Goal: Information Seeking & Learning: Check status

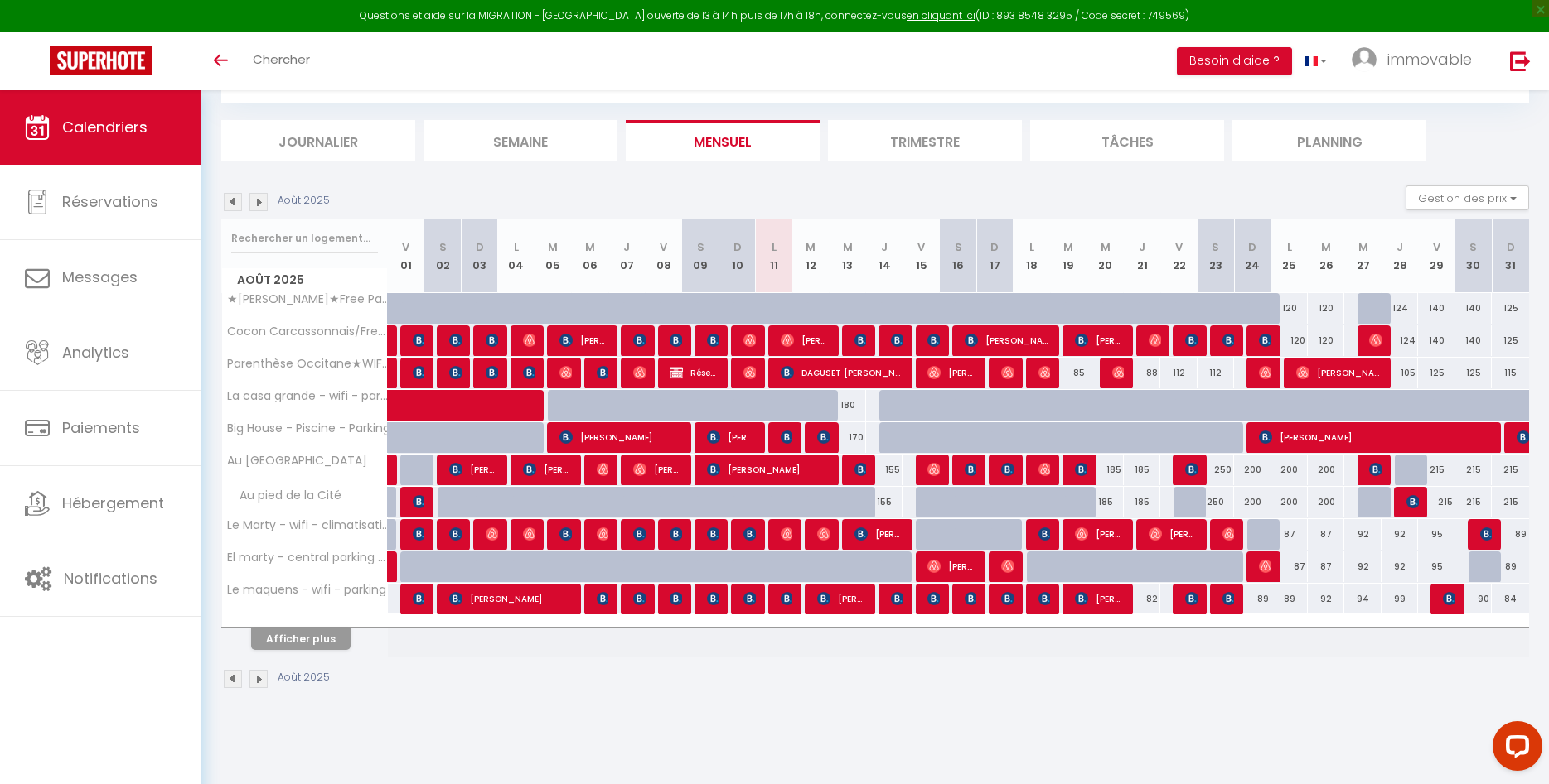
scroll to position [90, 0]
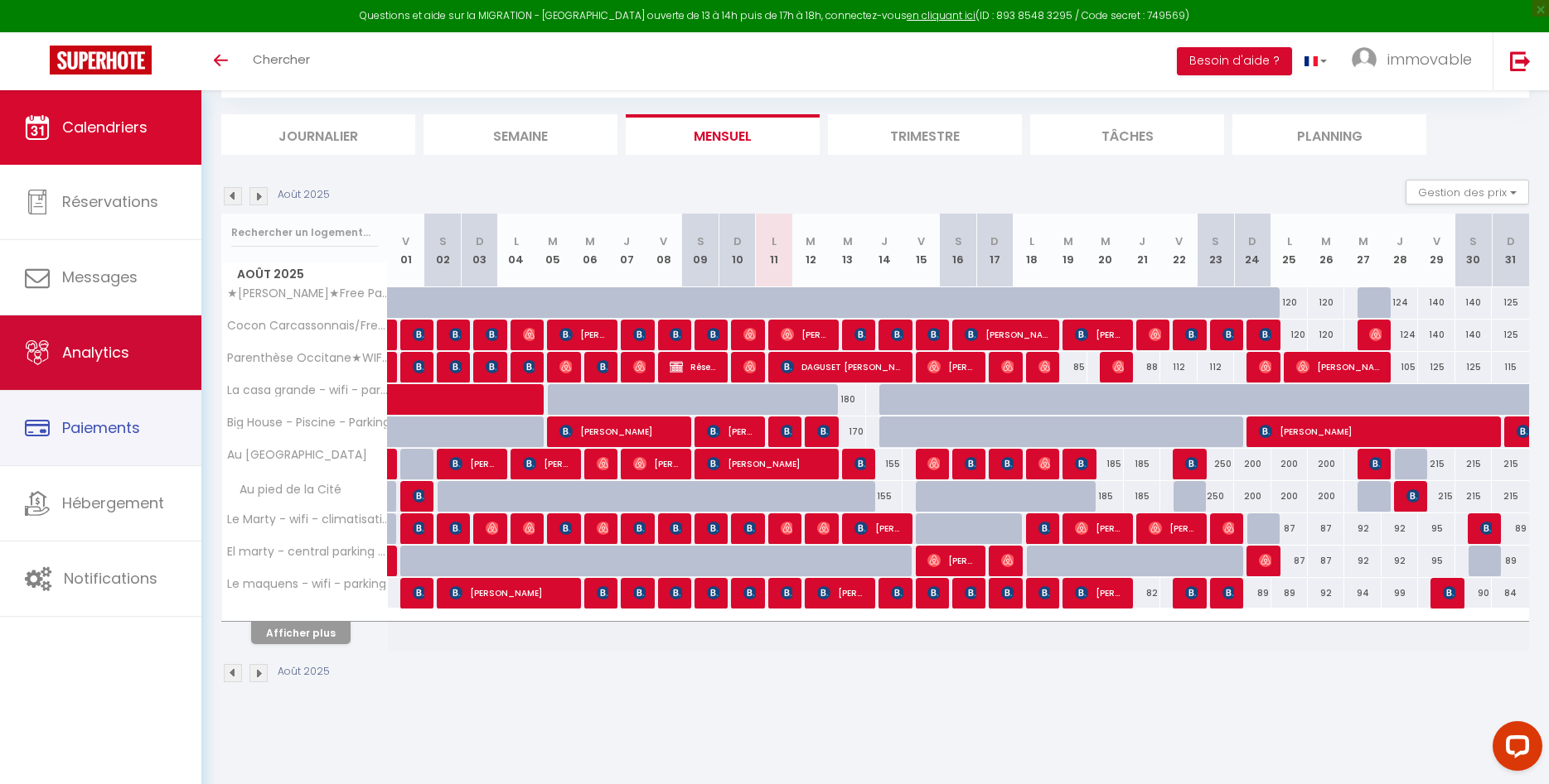
click at [146, 378] on link "Analytics" at bounding box center [101, 353] width 201 height 75
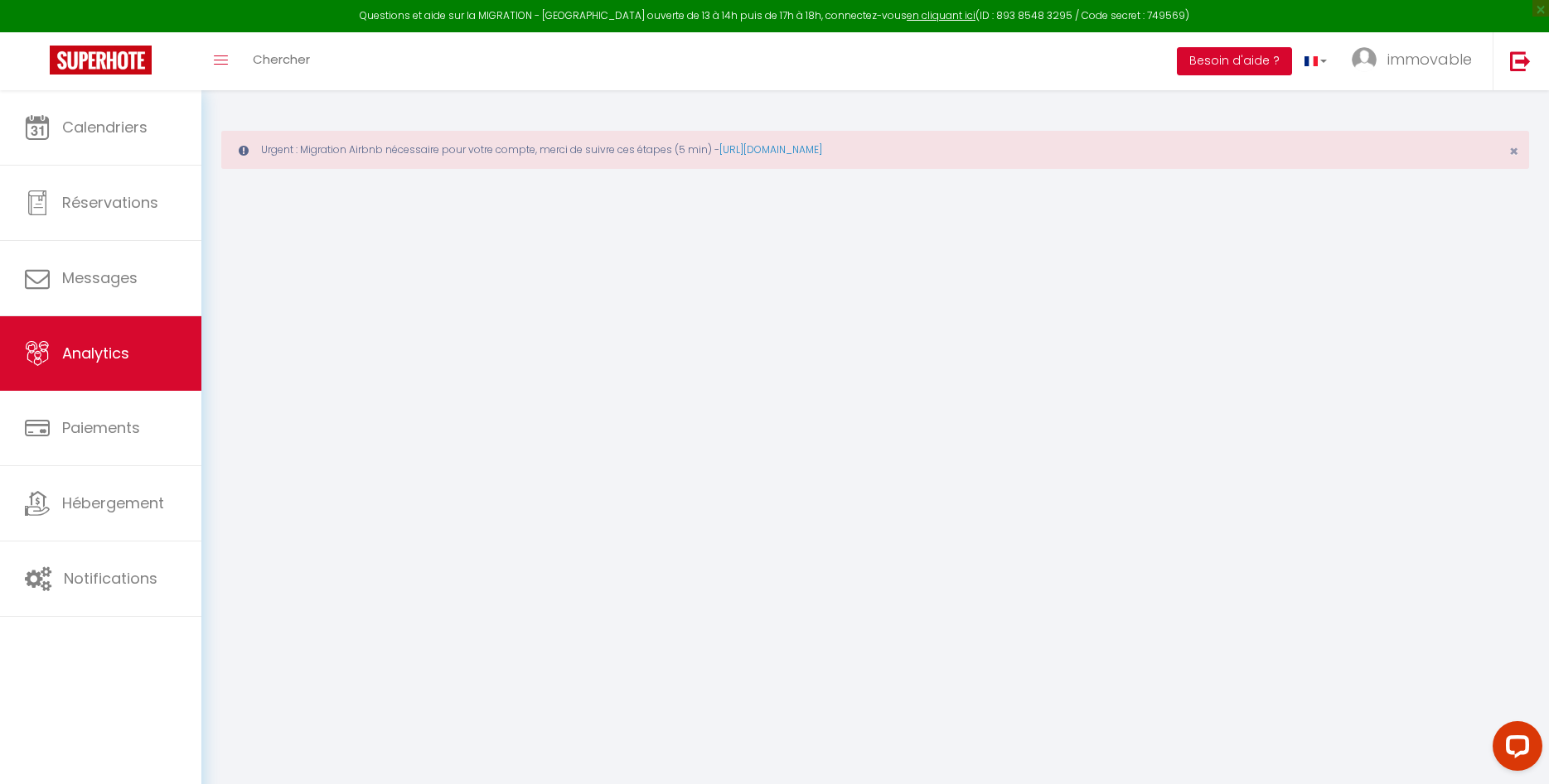
select select "2025"
select select "8"
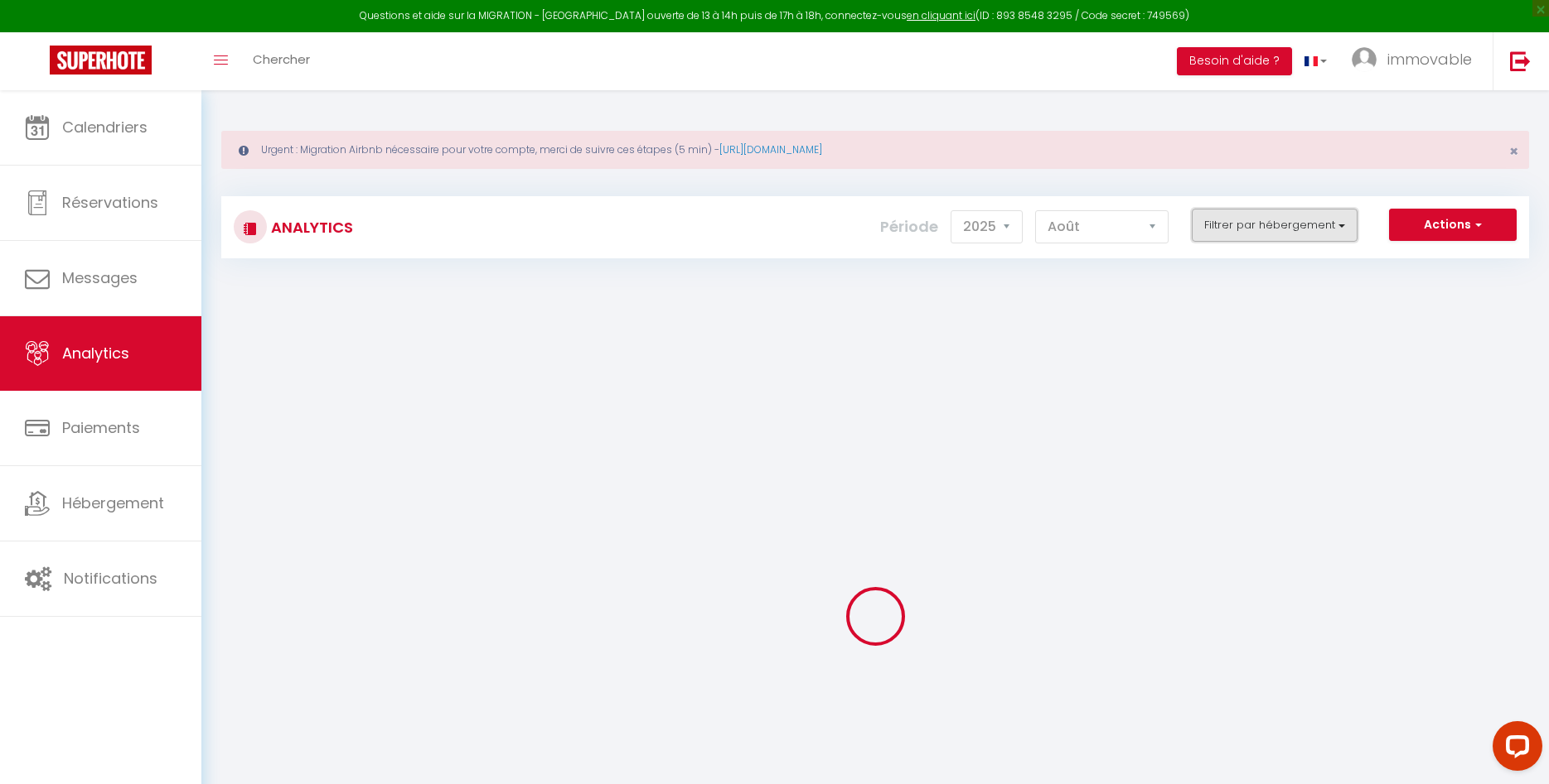
drag, startPoint x: 1301, startPoint y: 223, endPoint x: 1282, endPoint y: 213, distance: 21.5
click at [1300, 223] on button "Filtrer par hébergement" at bounding box center [1274, 225] width 166 height 33
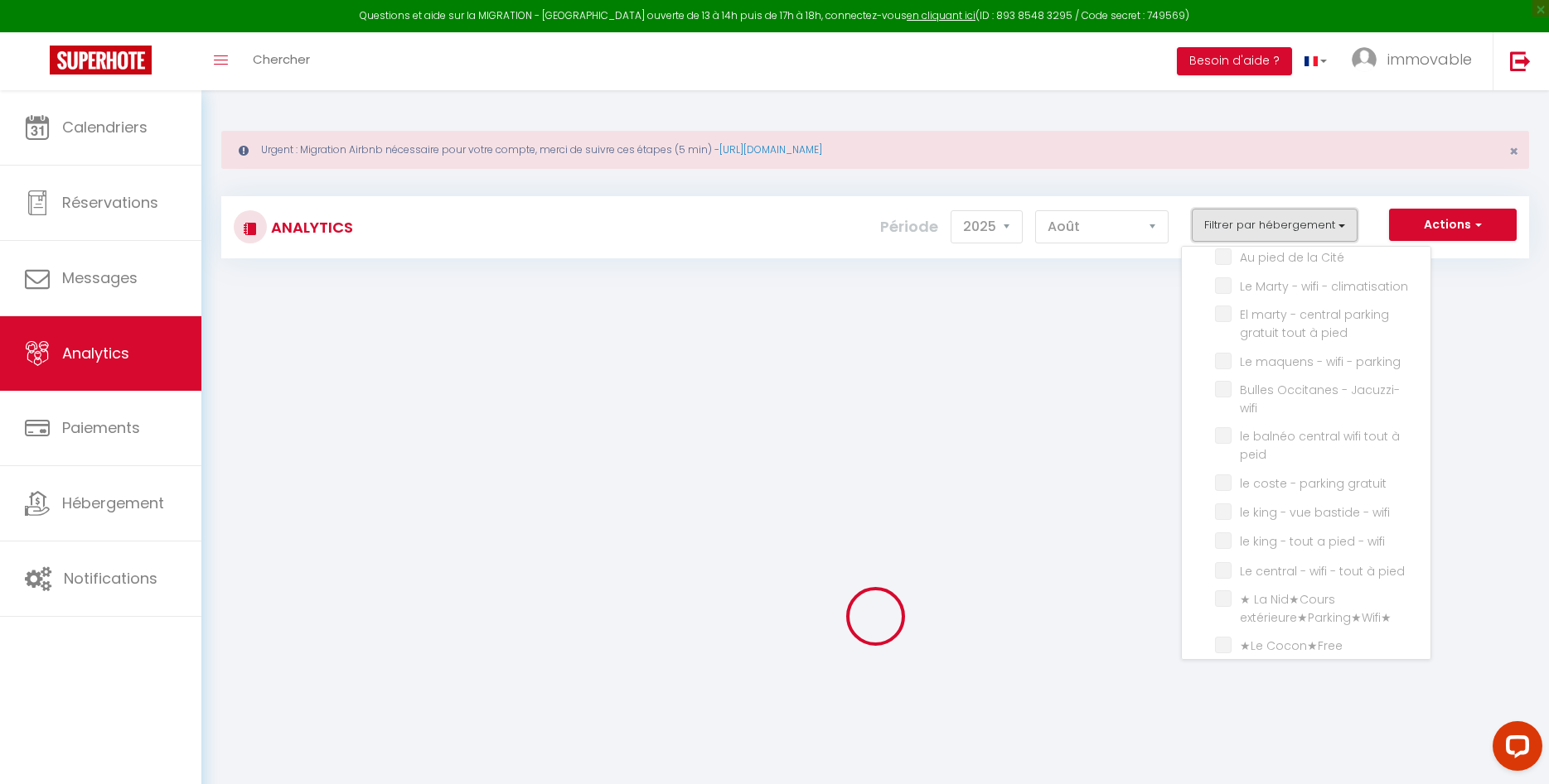
scroll to position [370, 0]
click at [1070, 356] on div at bounding box center [875, 616] width 1308 height 635
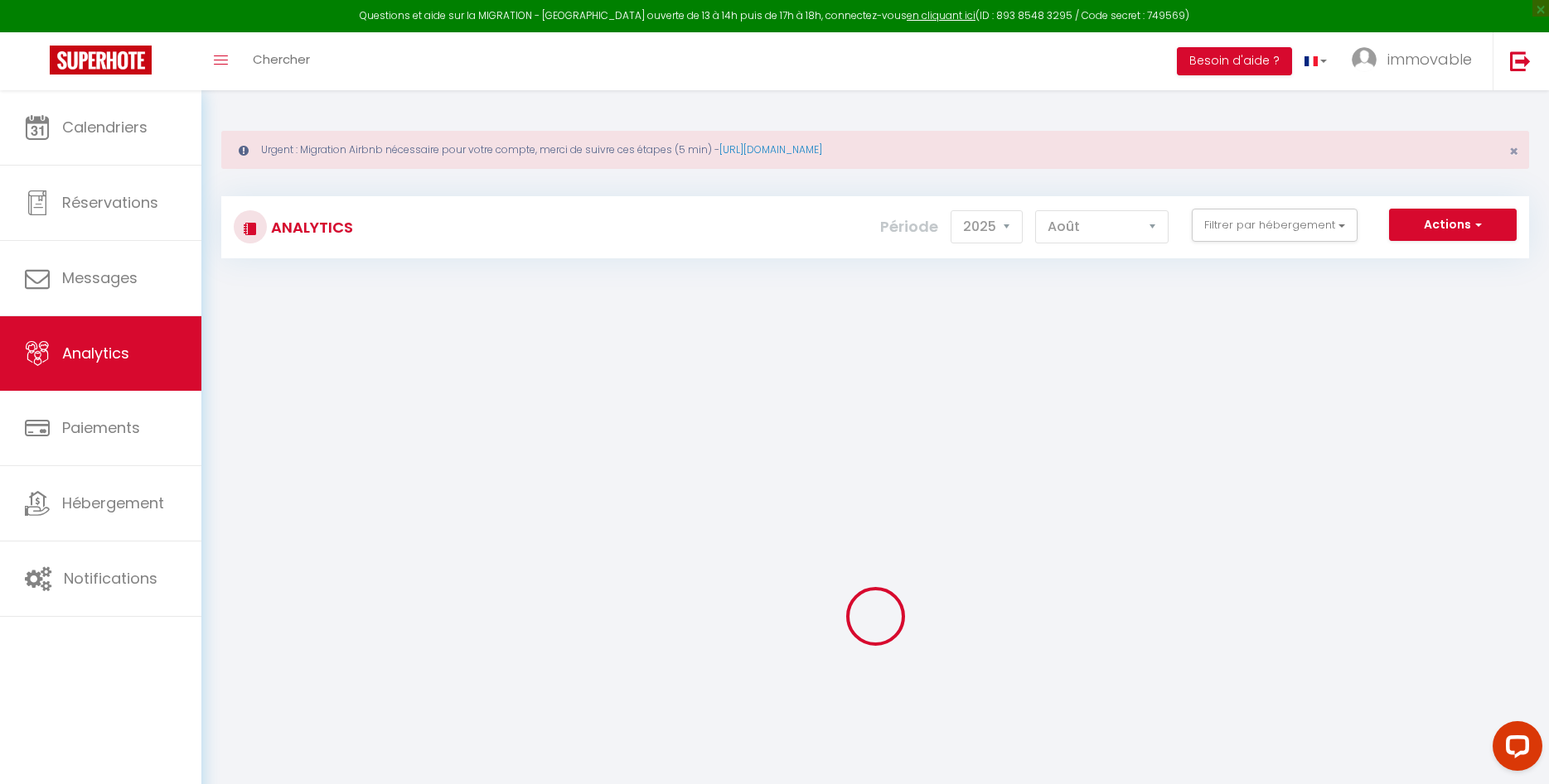
checkbox input "false"
checkbox Parking★Wifi★Netflix★ "false"
checkbox Parking "false"
checkbox Parking★Netflix "false"
checkbox parking "false"
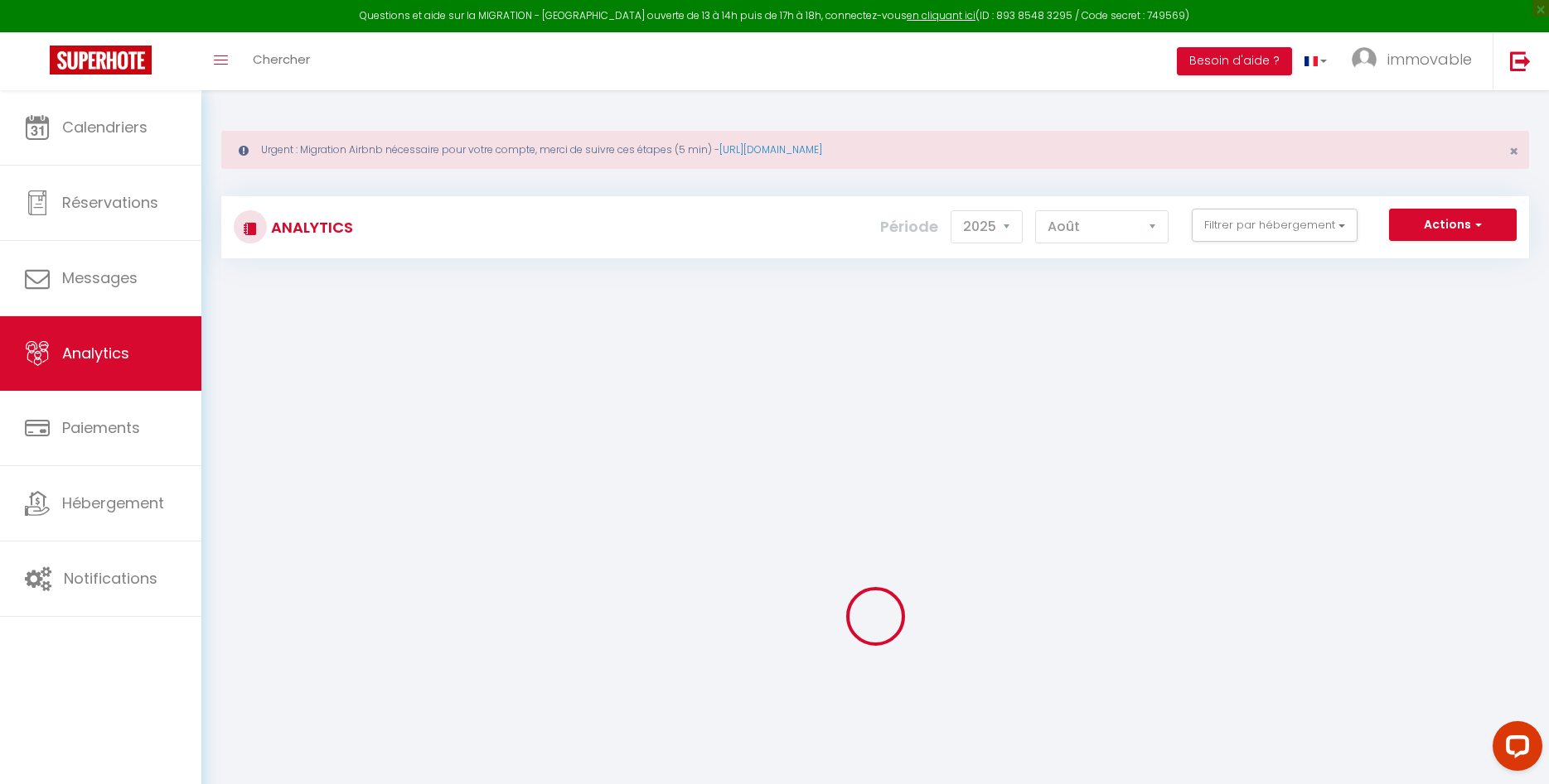
checkbox Parking "false"
checkbox Wifi "false"
checkbox Cité "false"
checkbox climatisation "false"
checkbox pied "false"
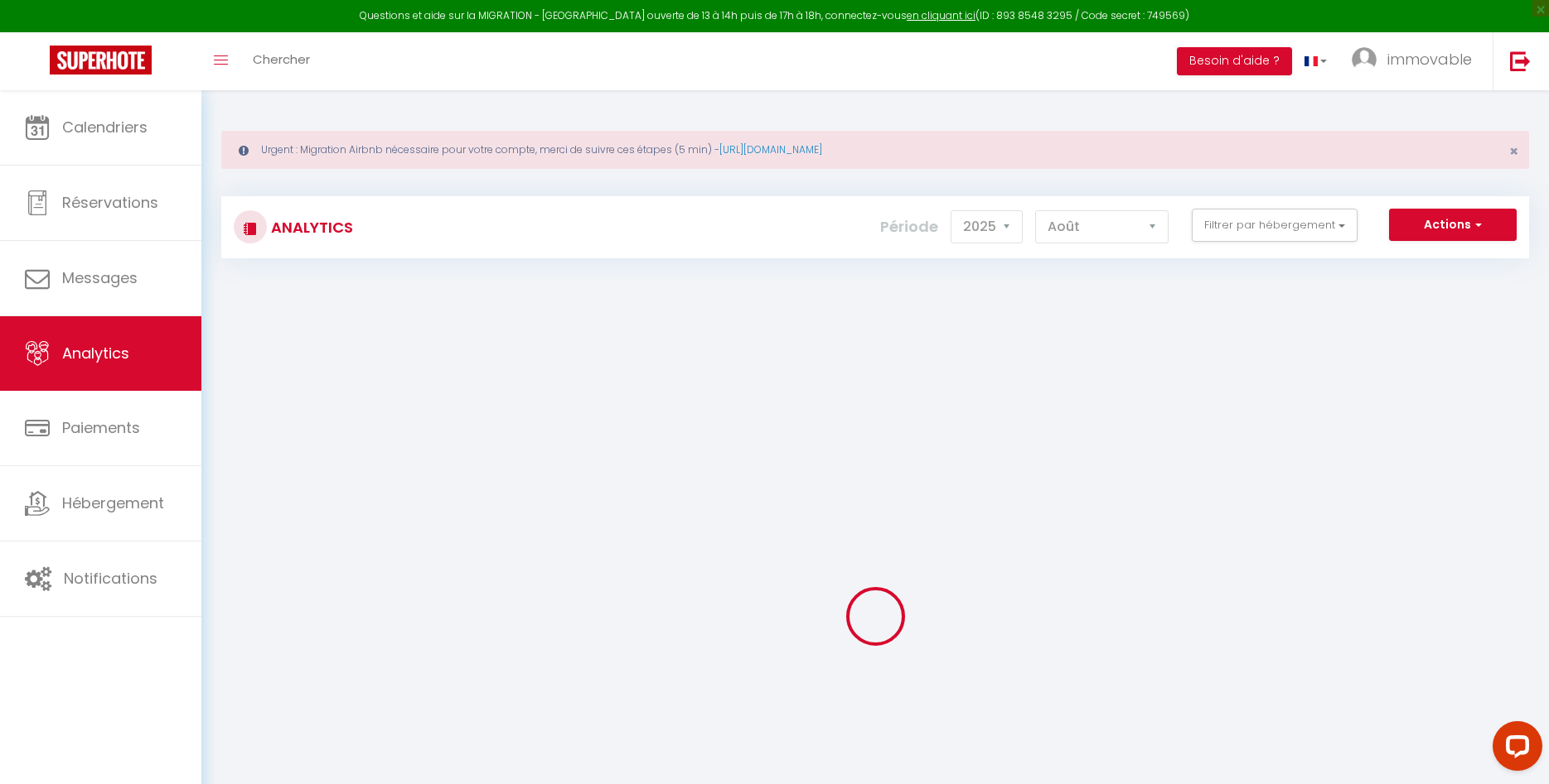
checkbox parking "false"
checkbox wifi "false"
checkbox peid "false"
checkbox gratuit "false"
checkbox wifi "false"
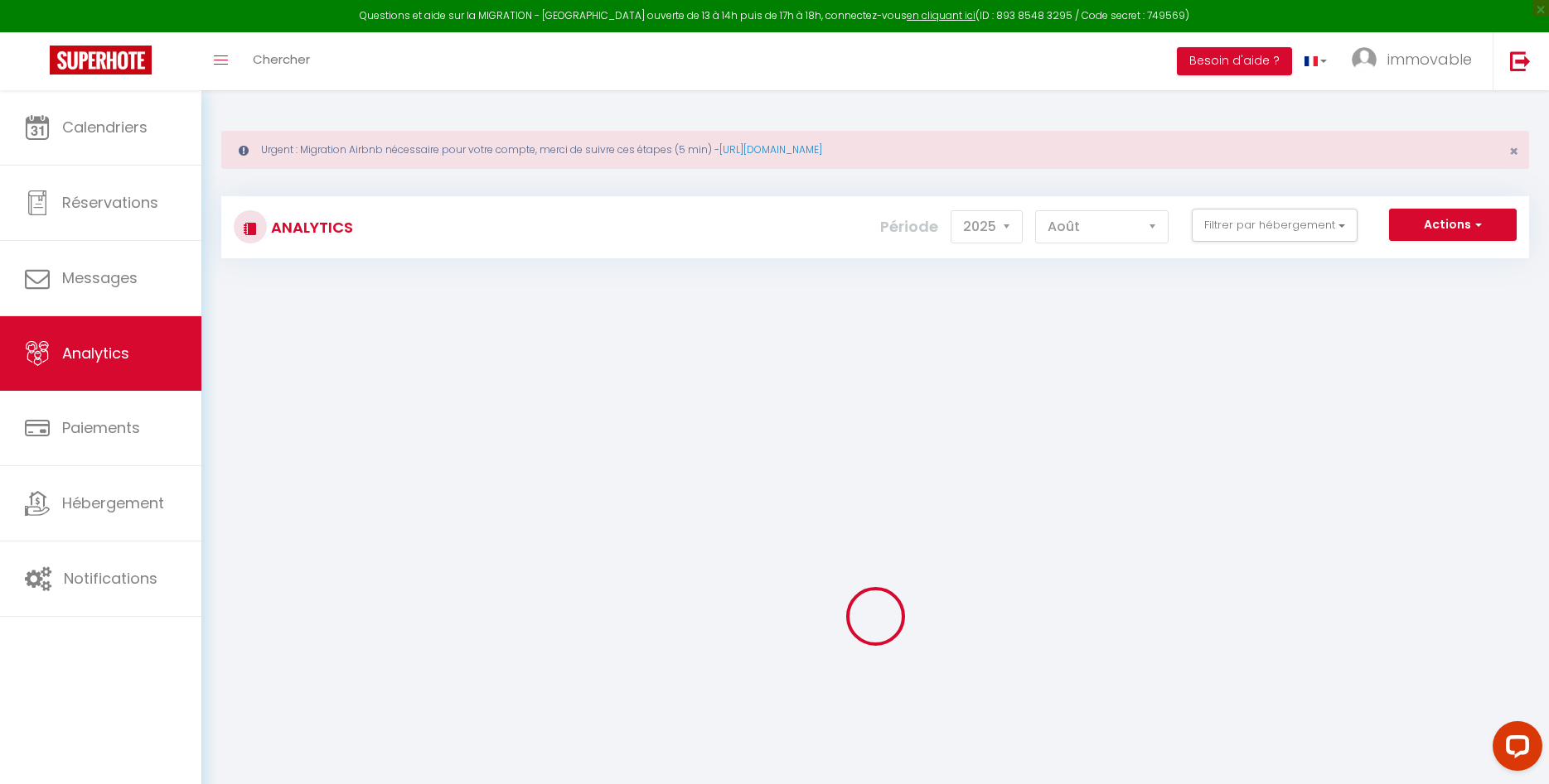
checkbox wifi "false"
checkbox pied "false"
checkbox extérieure★Parking★Wifi★ "false"
checkbox Parking★Wifi★Netflix★ "false"
checkbox Central "false"
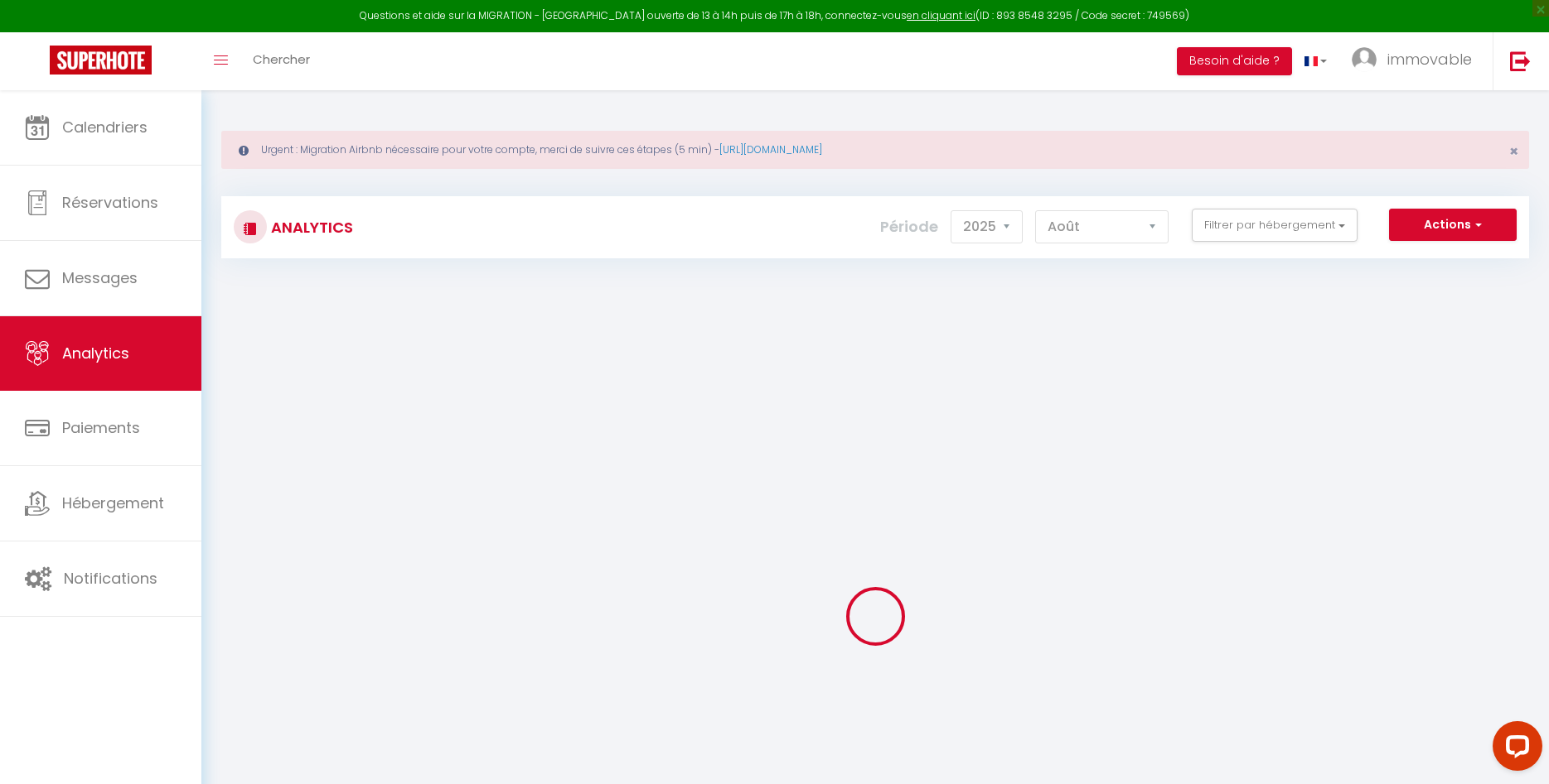
checkbox Wifi "false"
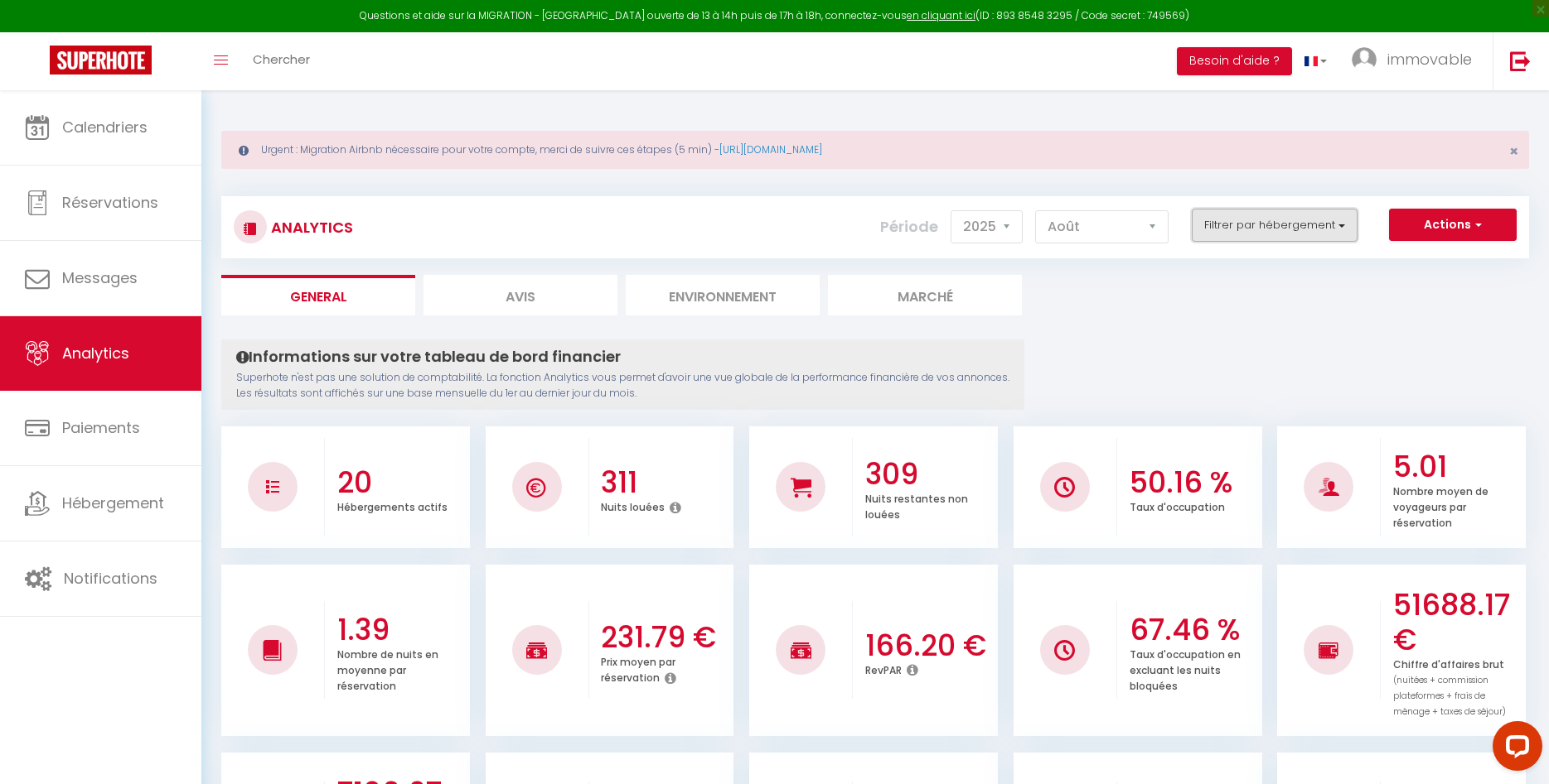
click at [1205, 228] on button "Filtrer par hébergement" at bounding box center [1274, 225] width 166 height 33
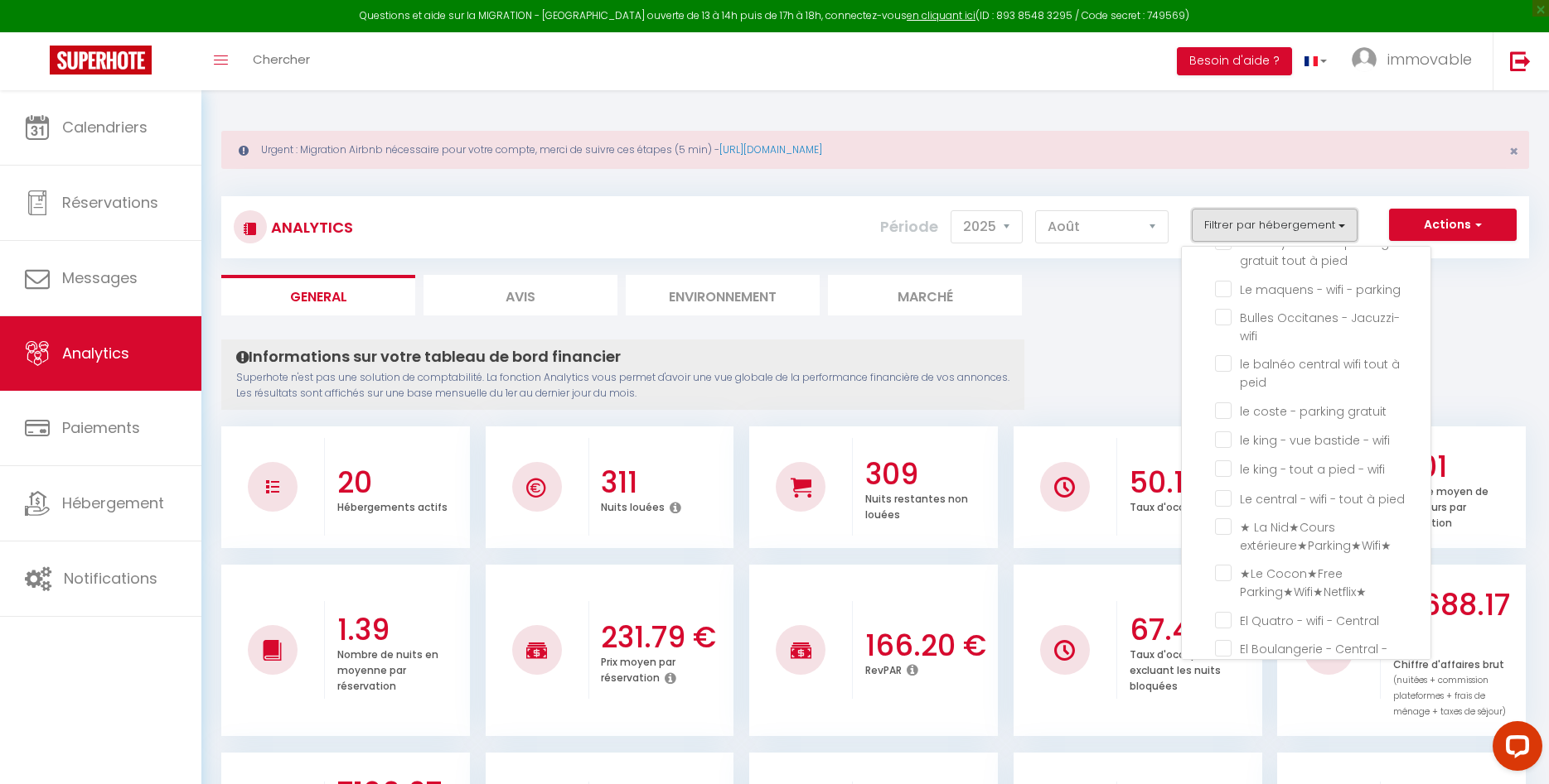
scroll to position [0, 0]
click at [1203, 273] on input "Tous" at bounding box center [1309, 266] width 240 height 16
checkbox input "true"
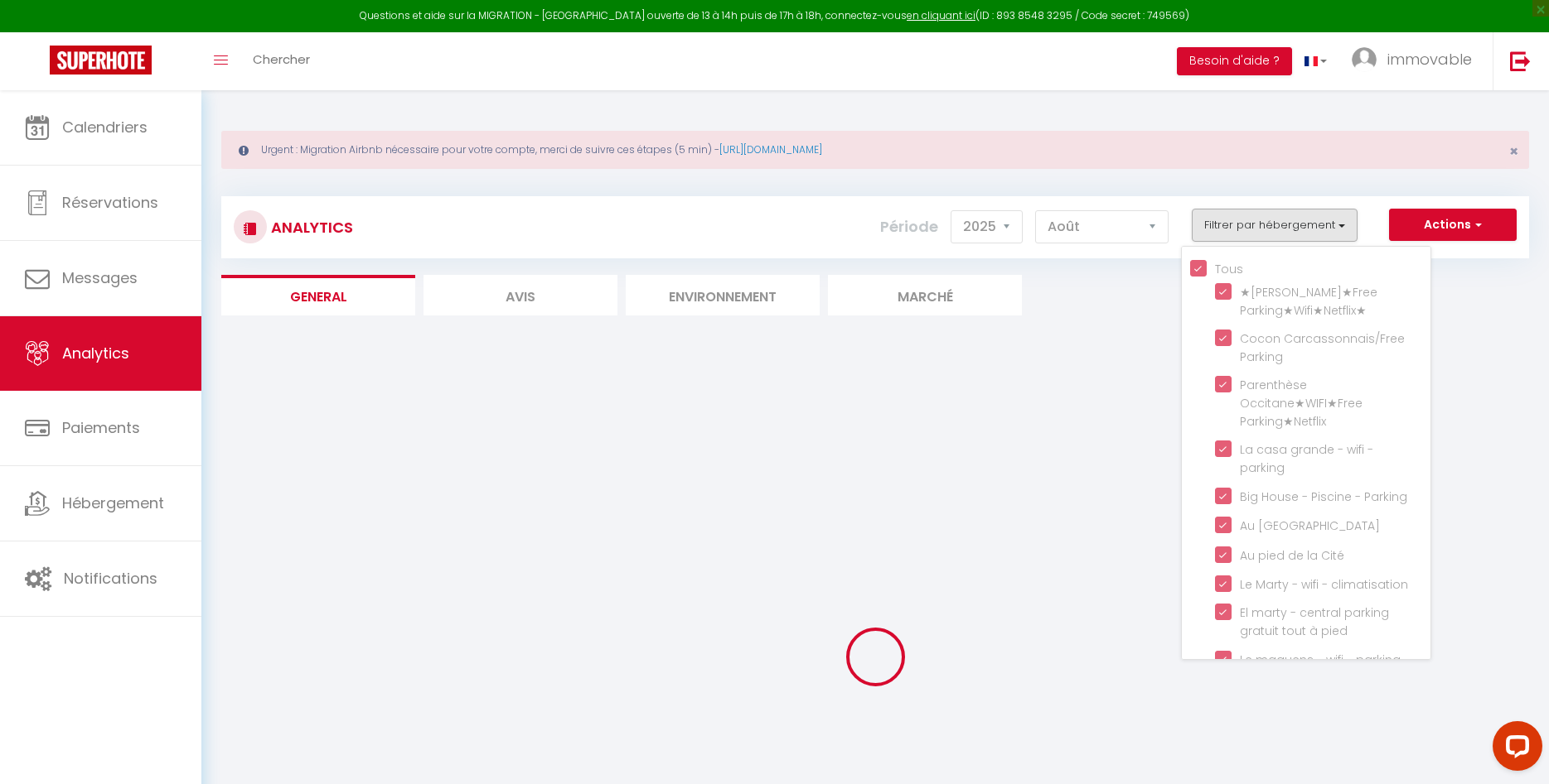
checkbox Parking★Wifi★Netflix★ "true"
checkbox Parking "true"
checkbox Parking★Netflix "true"
checkbox parking "true"
checkbox Parking "true"
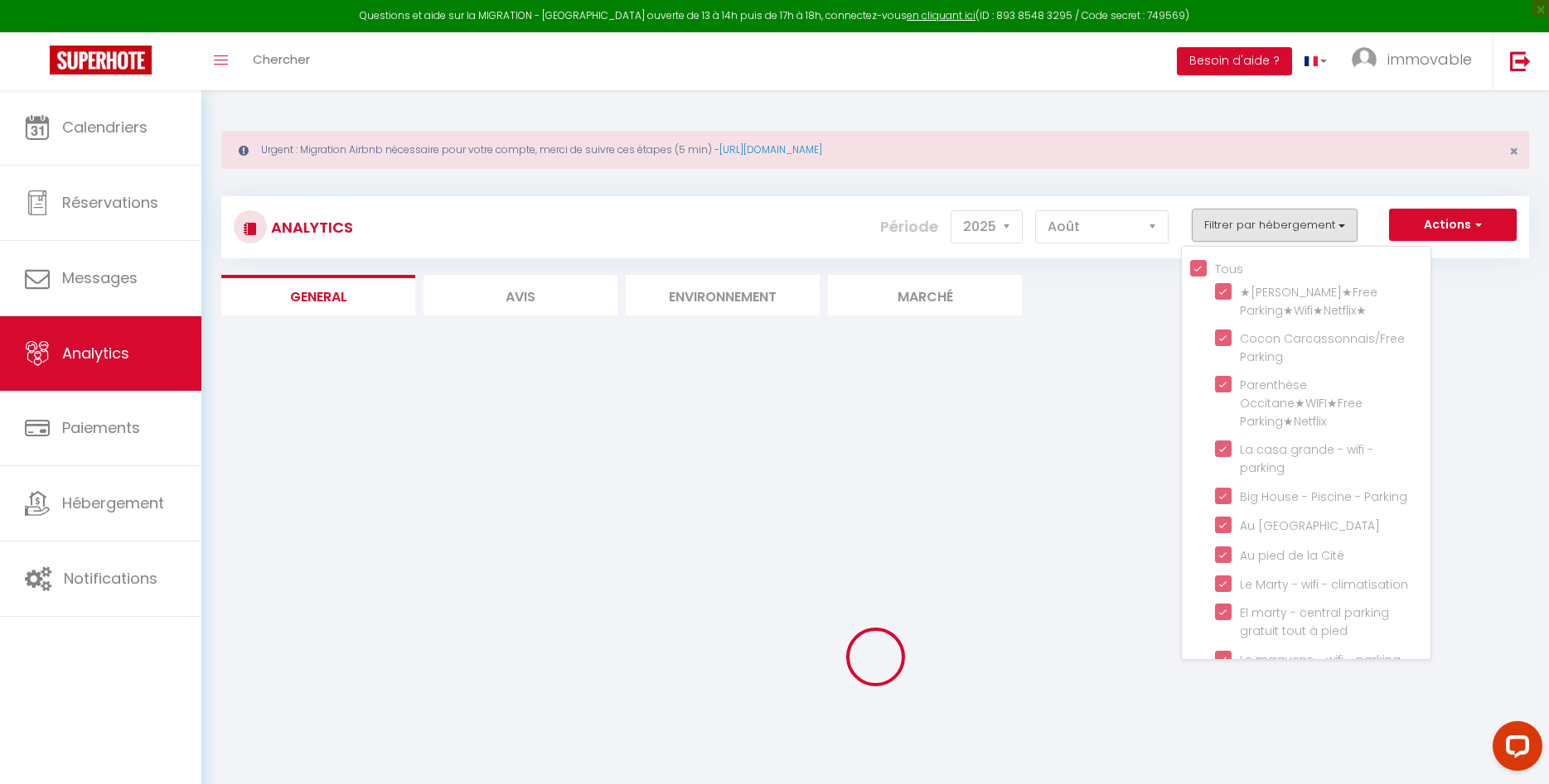
checkbox Wifi "true"
checkbox Cité "true"
checkbox climatisation "true"
checkbox pied "true"
checkbox parking "true"
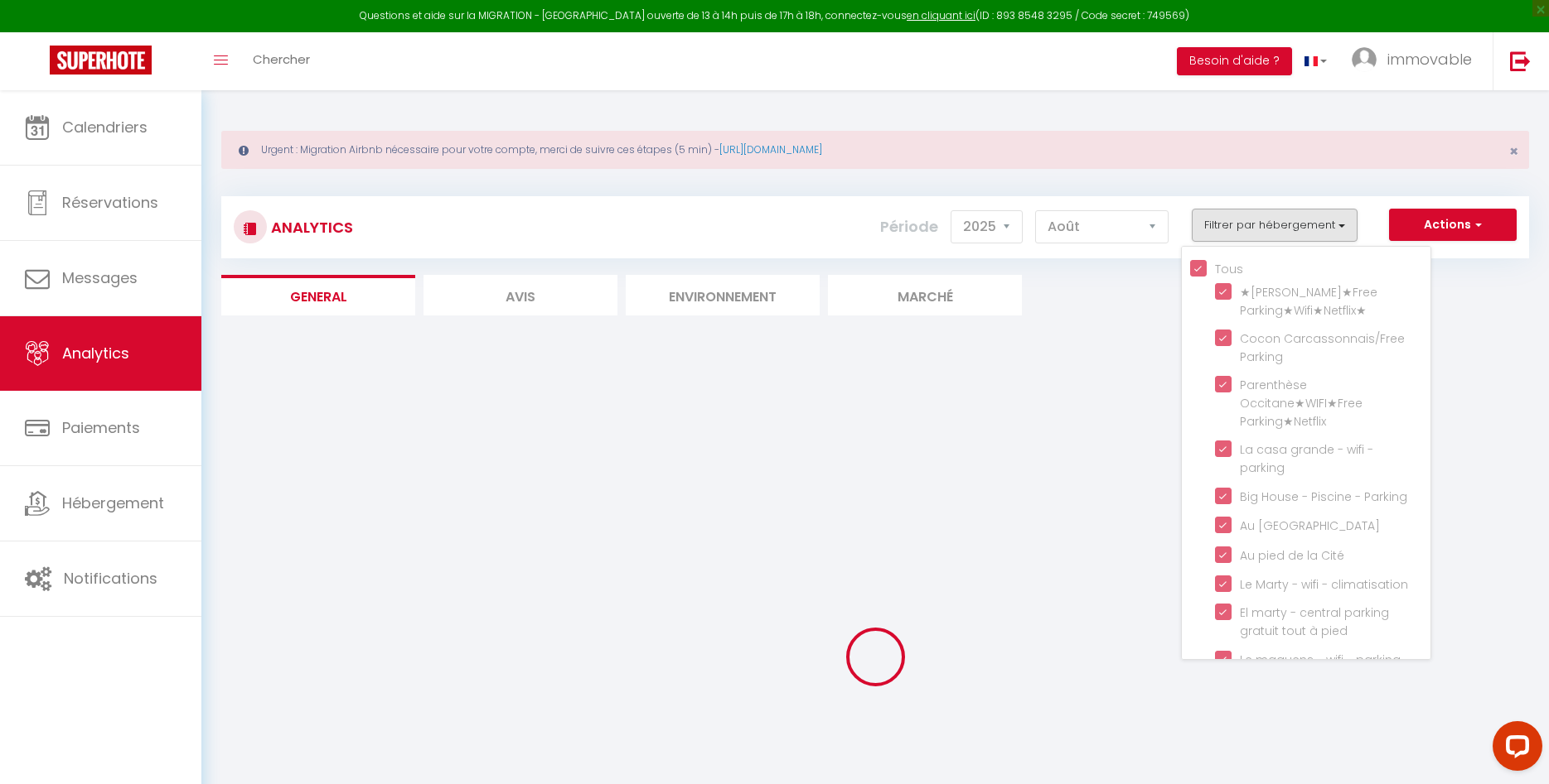
checkbox wifi "true"
checkbox peid "true"
checkbox gratuit "true"
checkbox wifi "true"
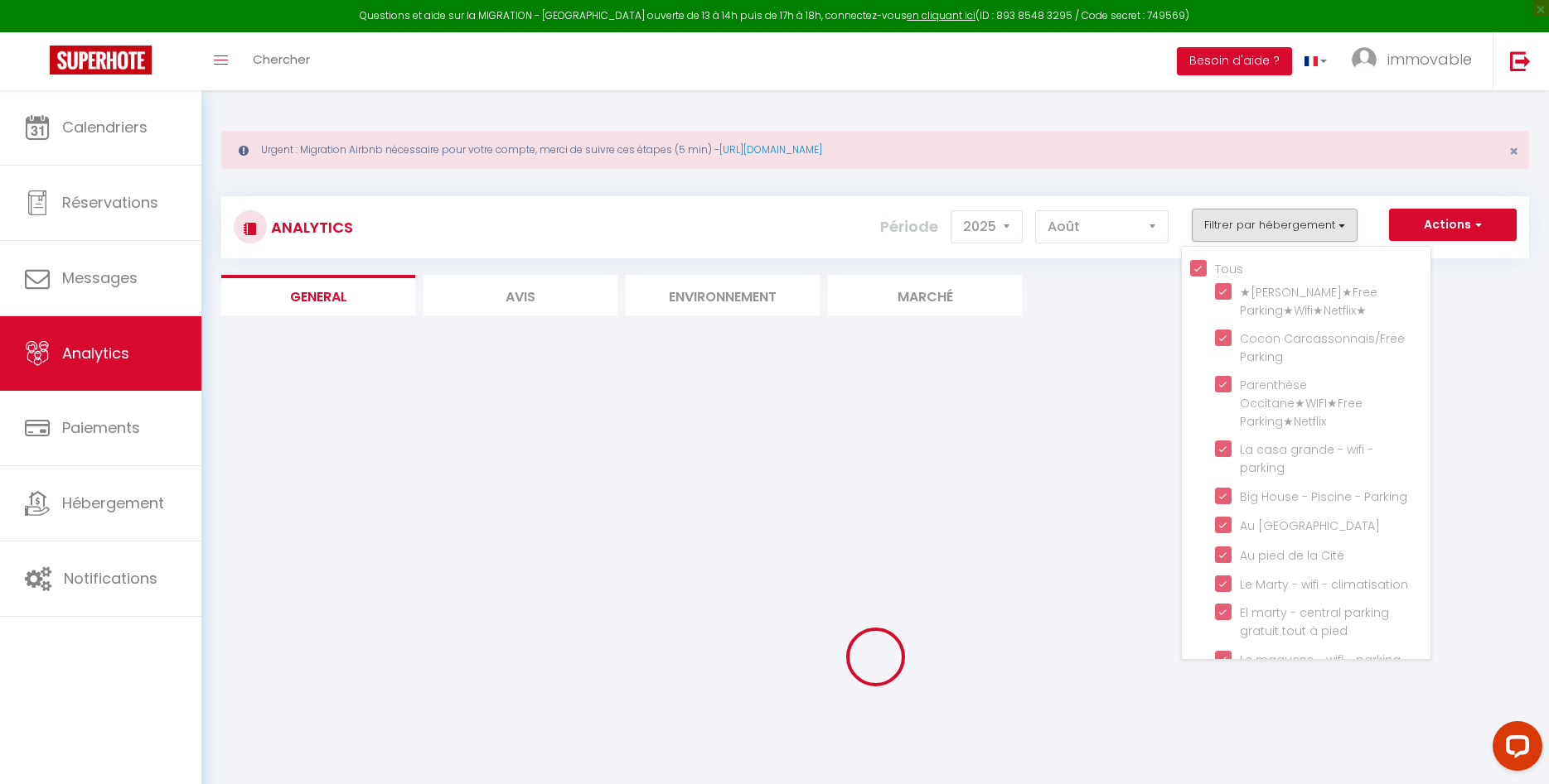
checkbox pied "true"
checkbox extérieure★Parking★Wifi★ "true"
checkbox Parking★Wifi★Netflix★ "true"
checkbox Central "true"
checkbox Wifi "true"
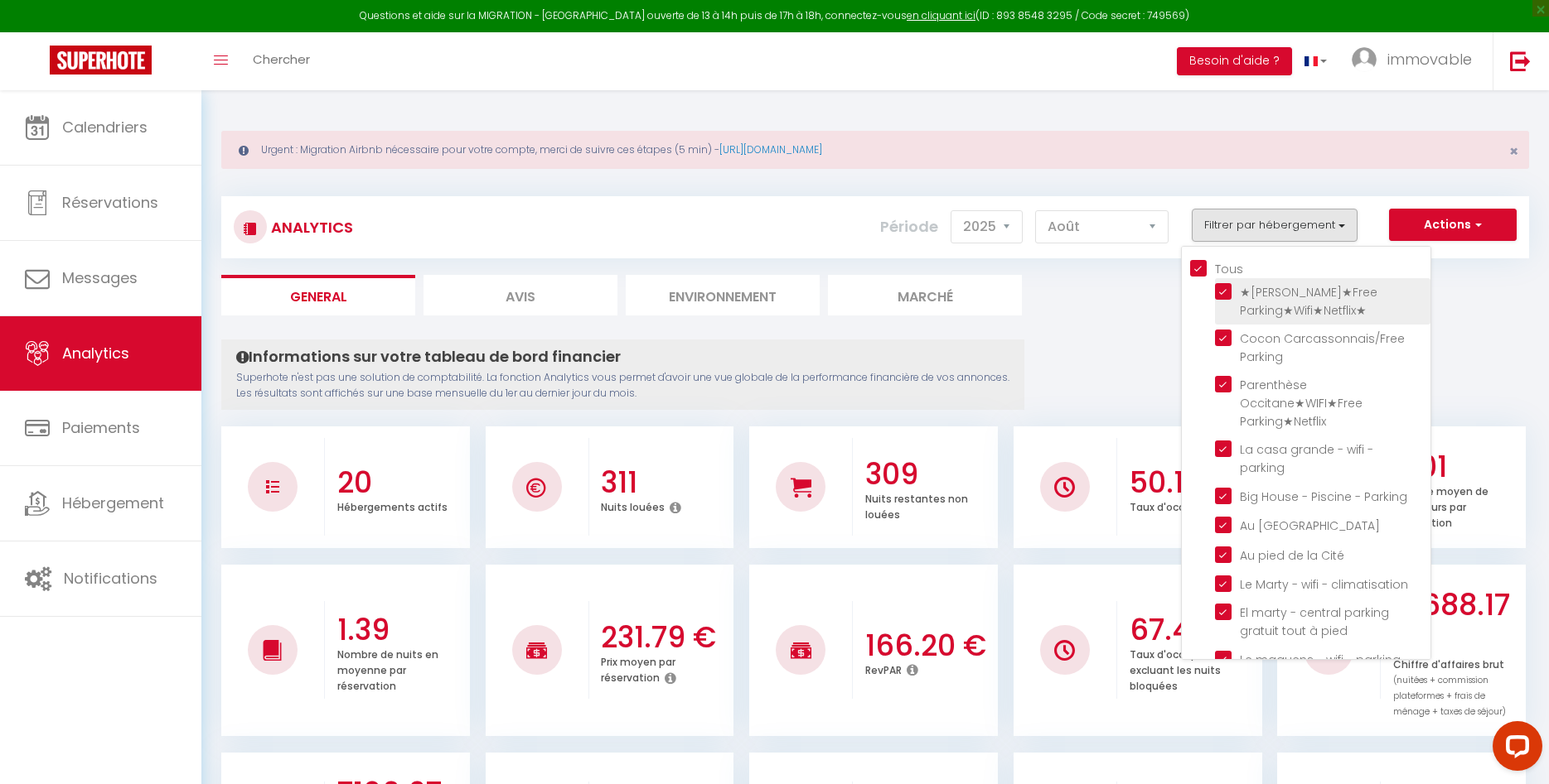
click at [1225, 297] on Parking★Wifi★Netflix★ "checkbox" at bounding box center [1322, 291] width 215 height 16
checkbox Parking★Wifi★Netflix★ "false"
checkbox input "false"
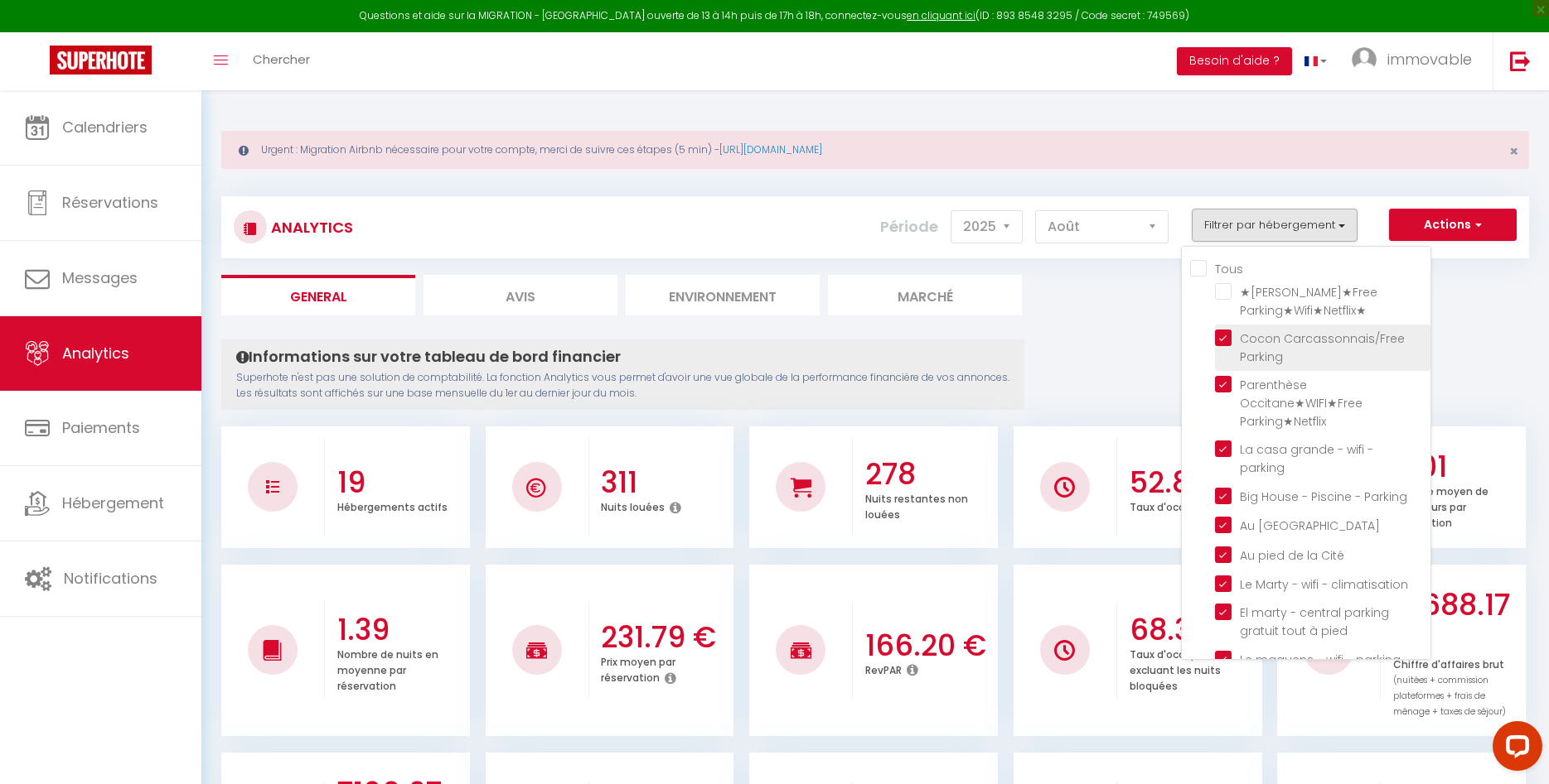
click at [1216, 342] on Parking "checkbox" at bounding box center [1322, 337] width 215 height 16
checkbox Parking "false"
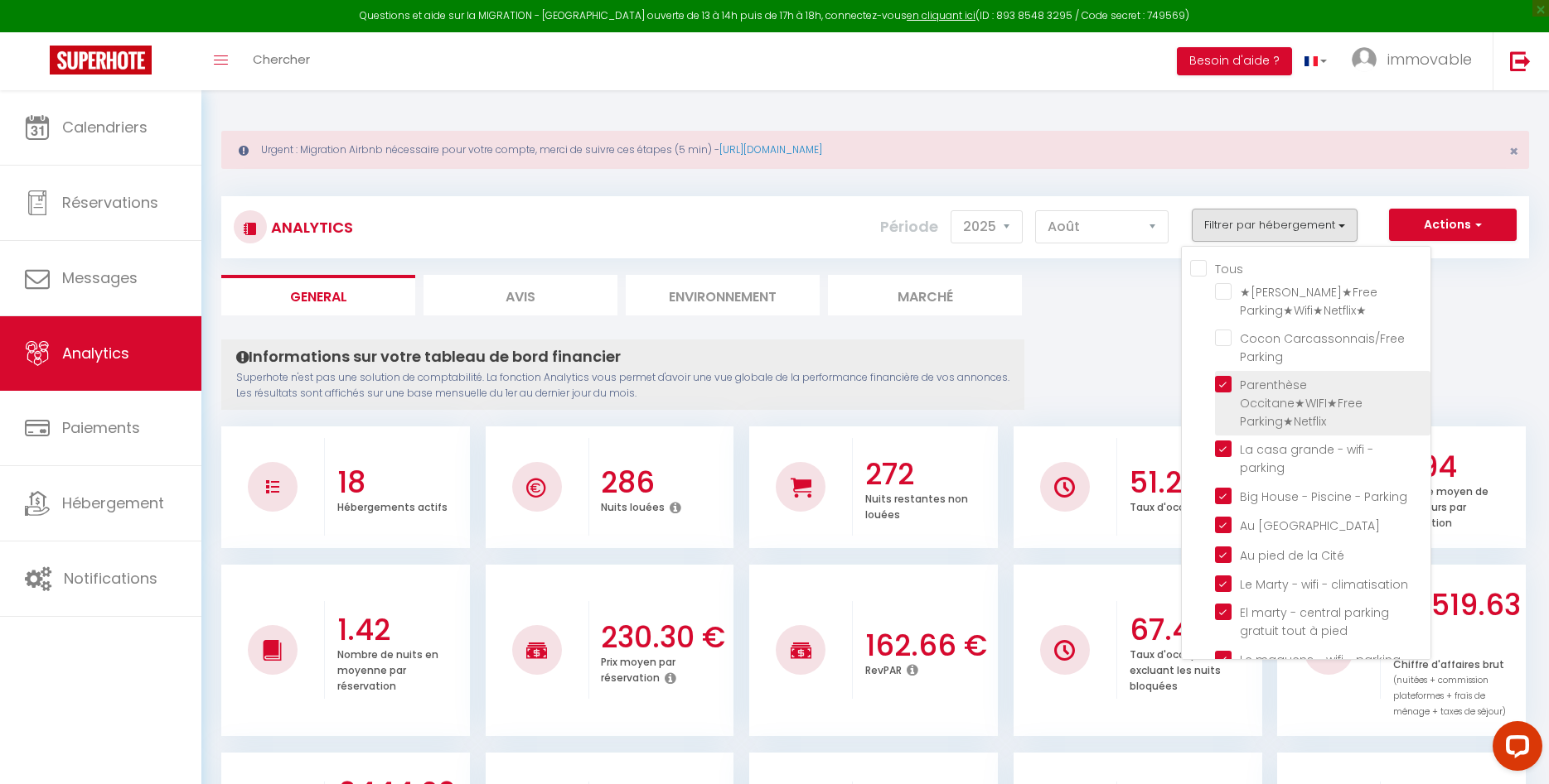
click at [1231, 380] on Parking★Netflix "checkbox" at bounding box center [1322, 384] width 215 height 16
checkbox Parking★Netflix "false"
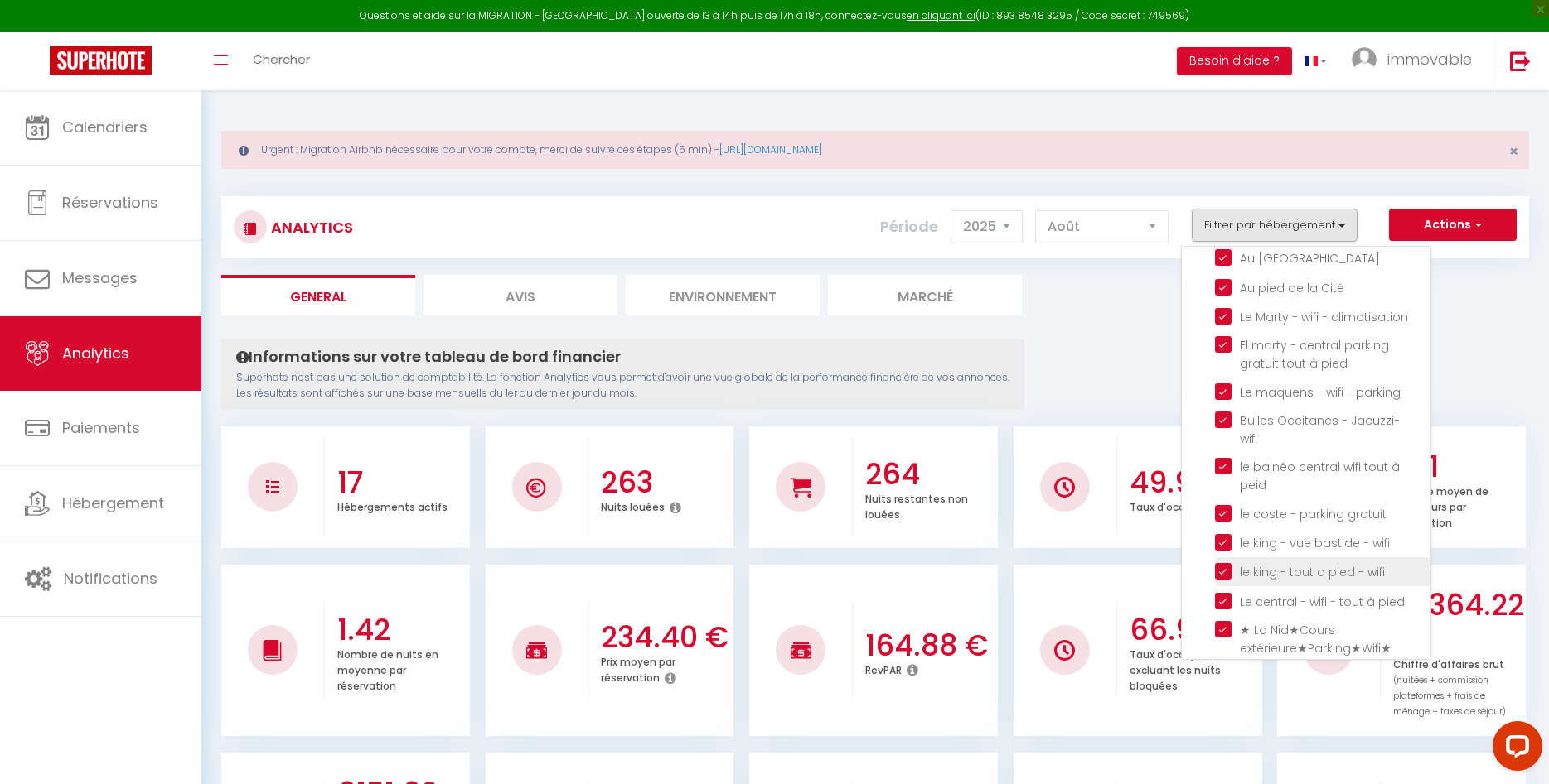
scroll to position [298, 0]
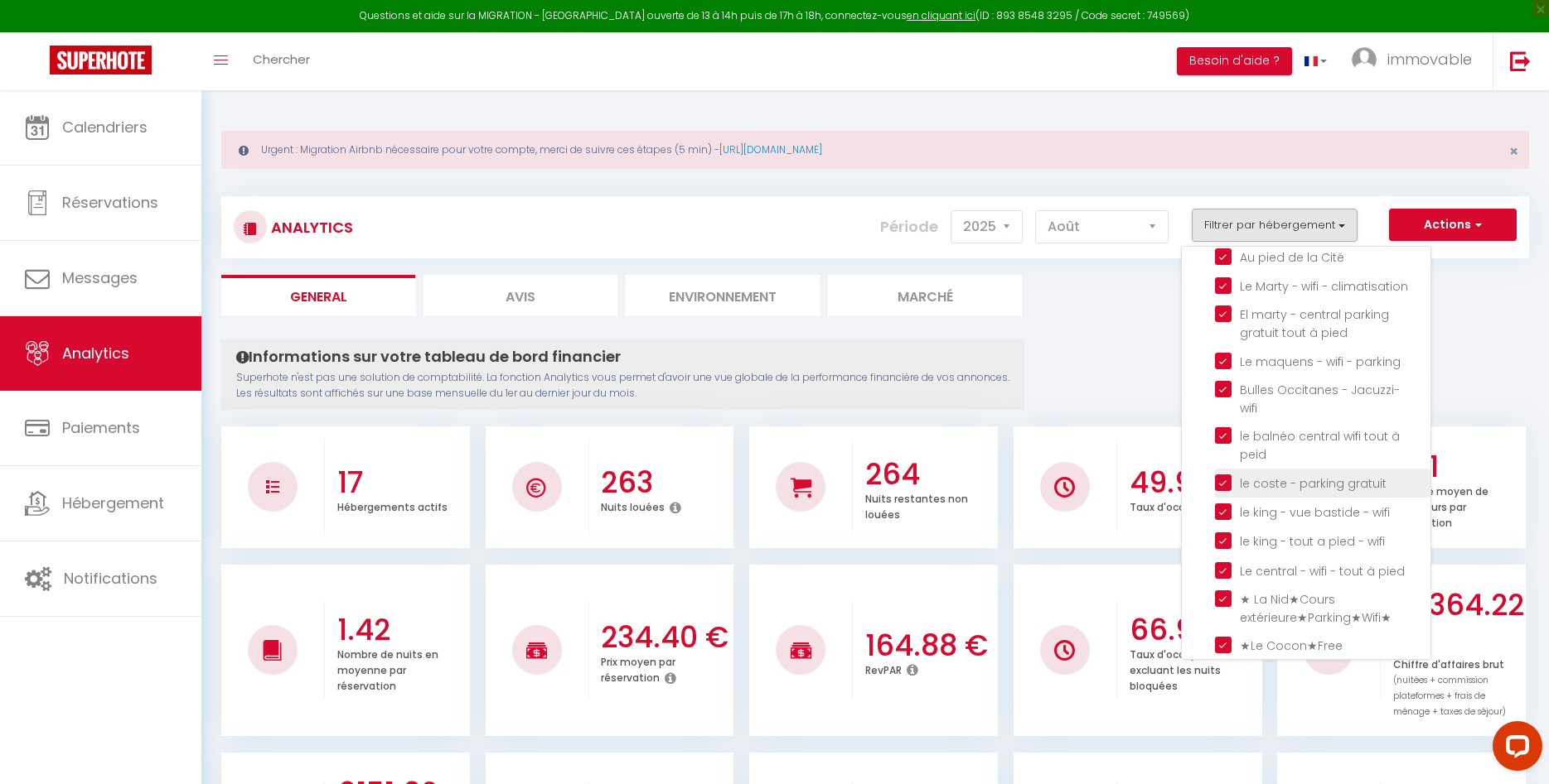
click at [1223, 474] on gratuit "checkbox" at bounding box center [1322, 482] width 215 height 16
checkbox gratuit "false"
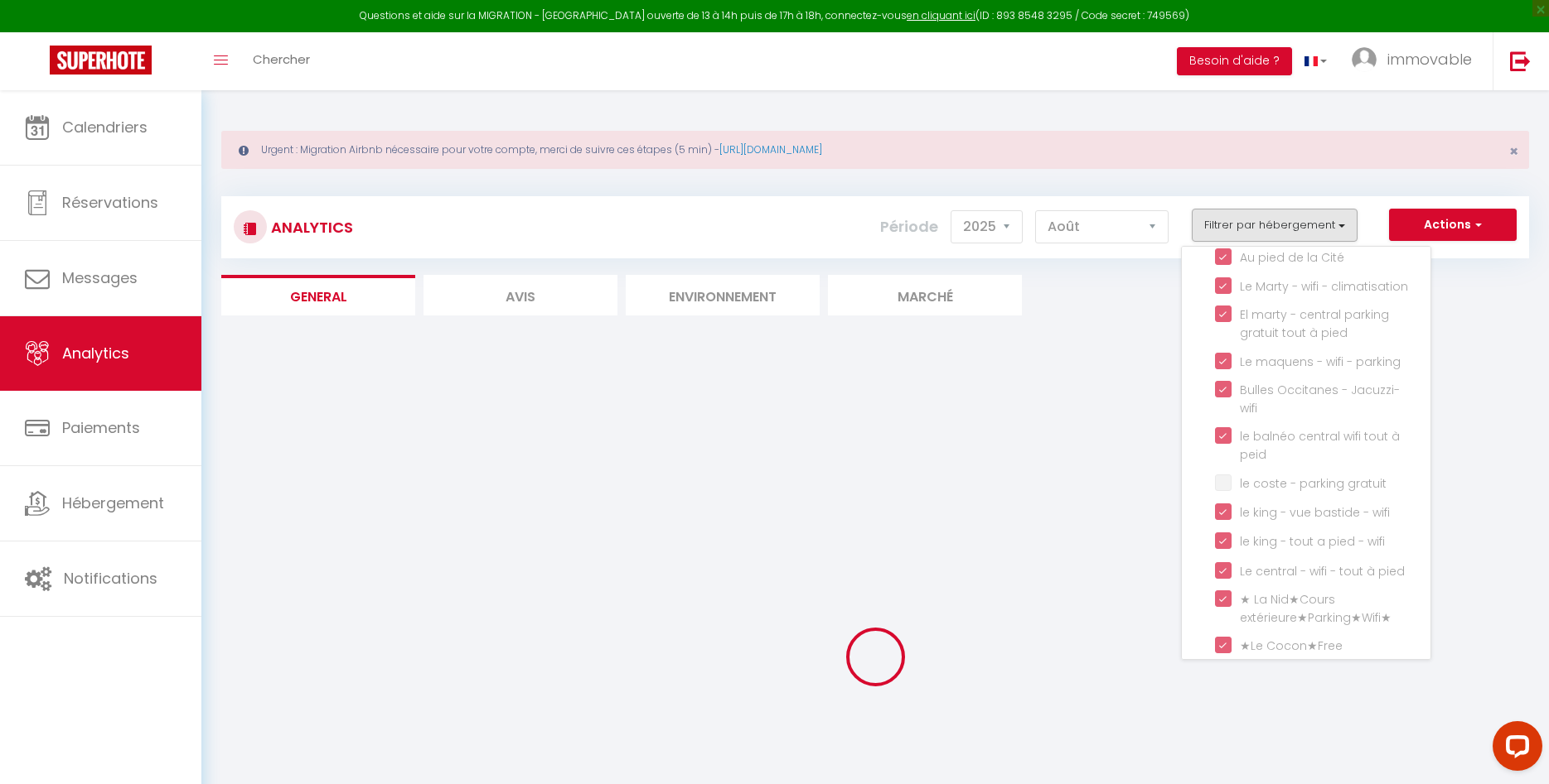
click at [1157, 363] on div at bounding box center [875, 657] width 1308 height 635
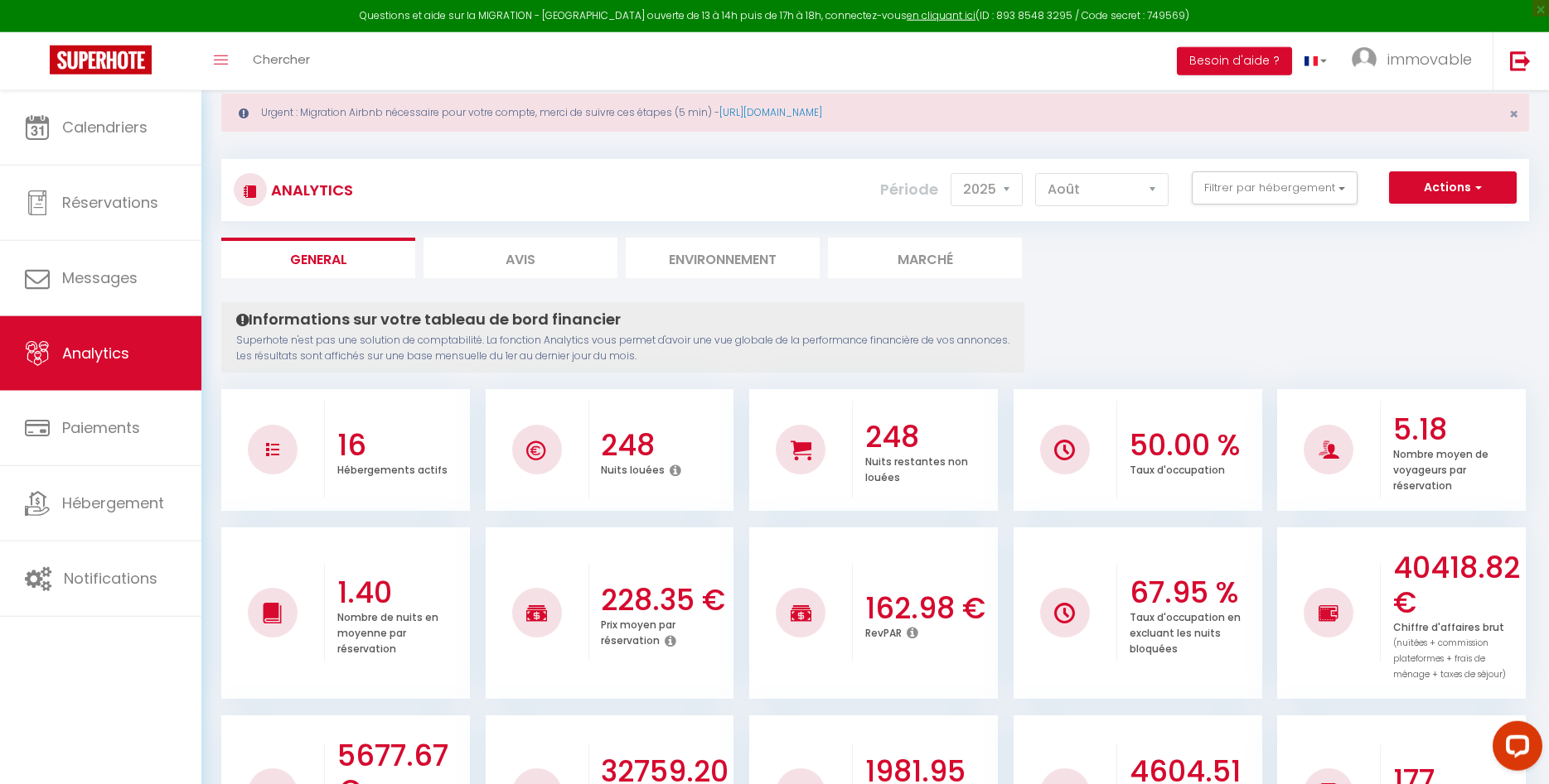
scroll to position [0, 0]
